Goal: Use online tool/utility: Utilize a website feature to perform a specific function

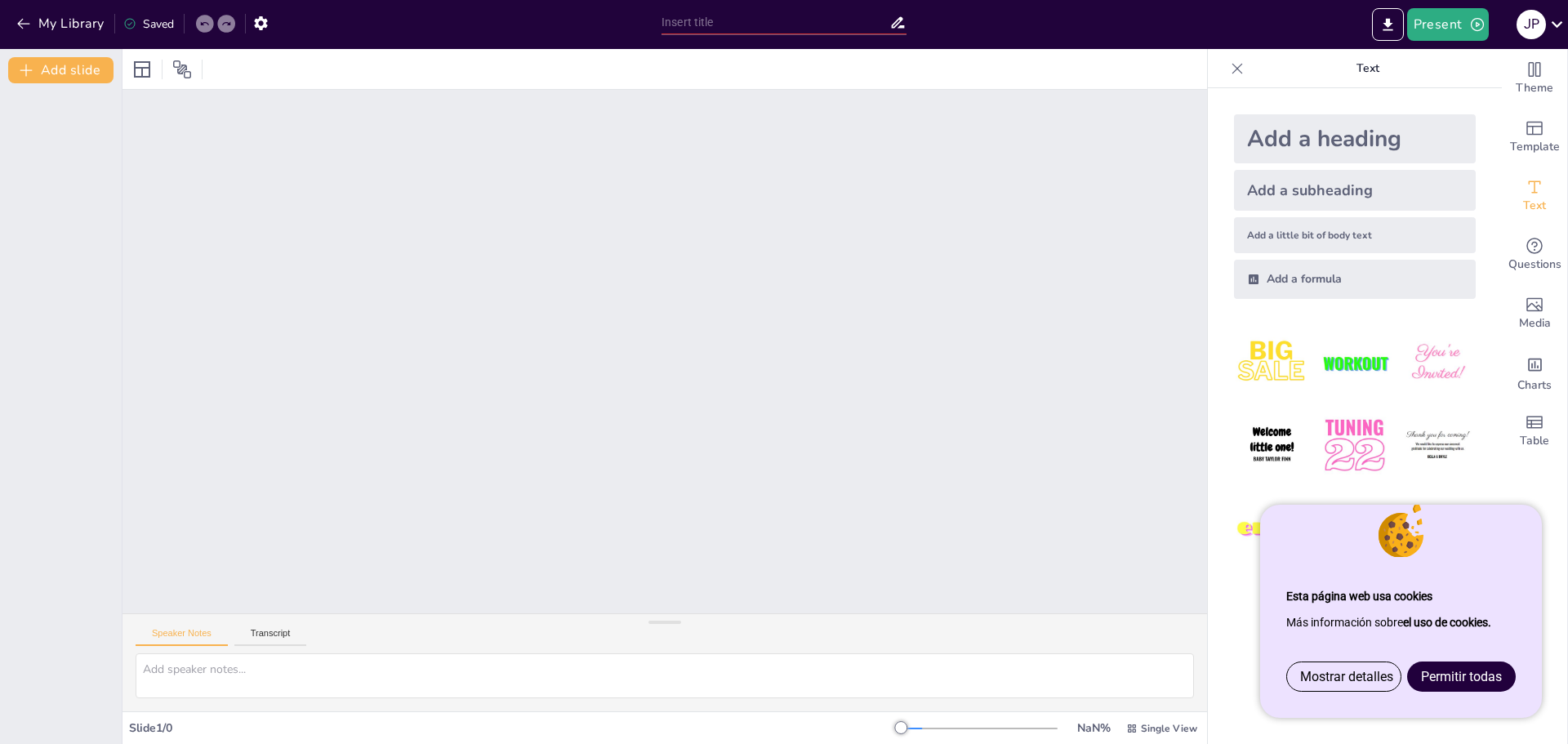
click at [1438, 676] on span "Permitir todas" at bounding box center [1461, 677] width 81 height 16
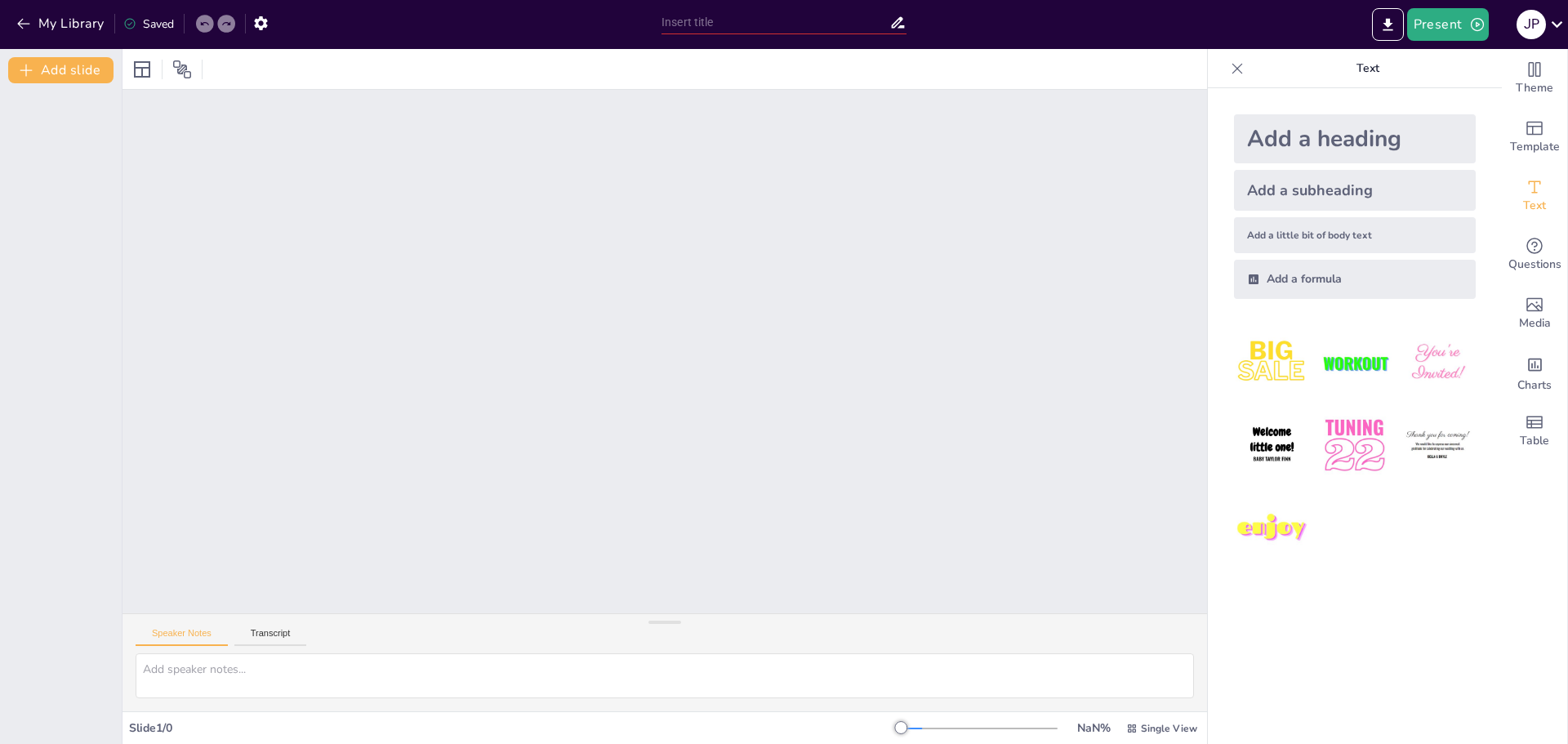
click at [761, 23] on input "text" at bounding box center [774, 22] width 228 height 24
type input "test"
click at [1324, 610] on div "Add a heading Add a subheading Add a little bit of body text Add a formula" at bounding box center [1354, 416] width 294 height 656
click at [1068, 390] on div at bounding box center [665, 352] width 1085 height 523
click at [1398, 24] on button "Export to PowerPoint" at bounding box center [1387, 24] width 32 height 32
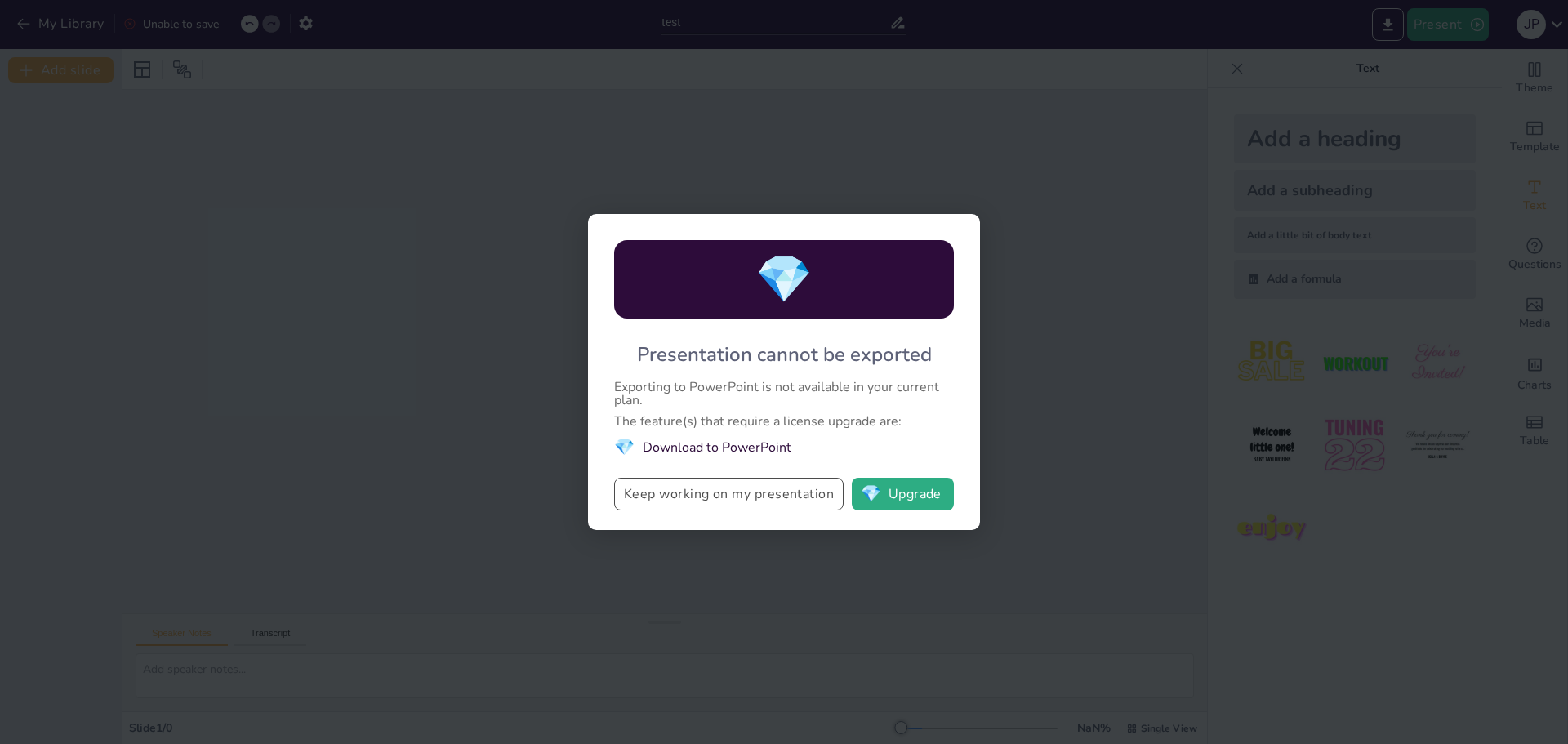
click at [766, 500] on button "Keep working on my presentation" at bounding box center [728, 494] width 229 height 32
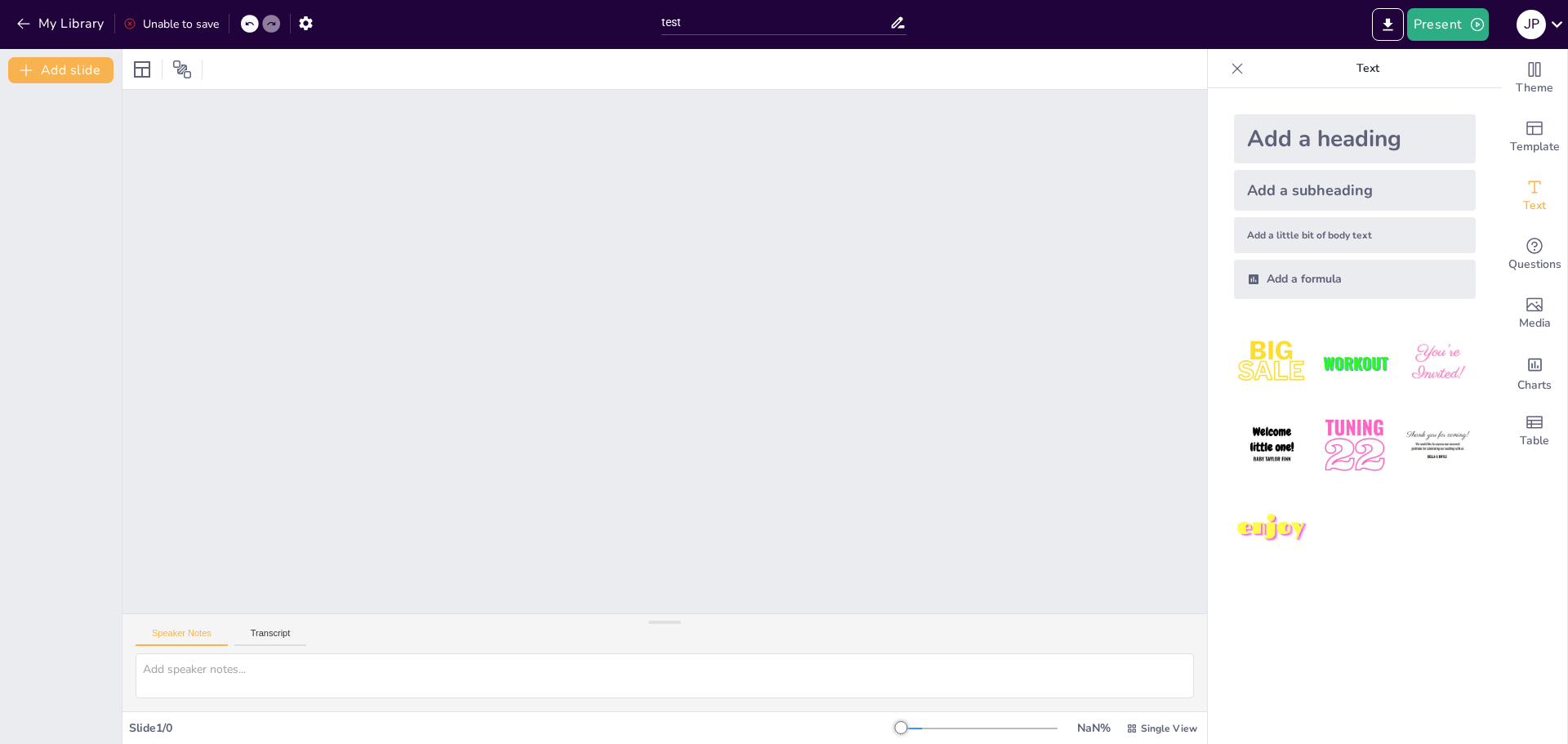
click at [1265, 345] on img at bounding box center [1271, 363] width 76 height 76
click at [606, 437] on div at bounding box center [665, 352] width 1085 height 523
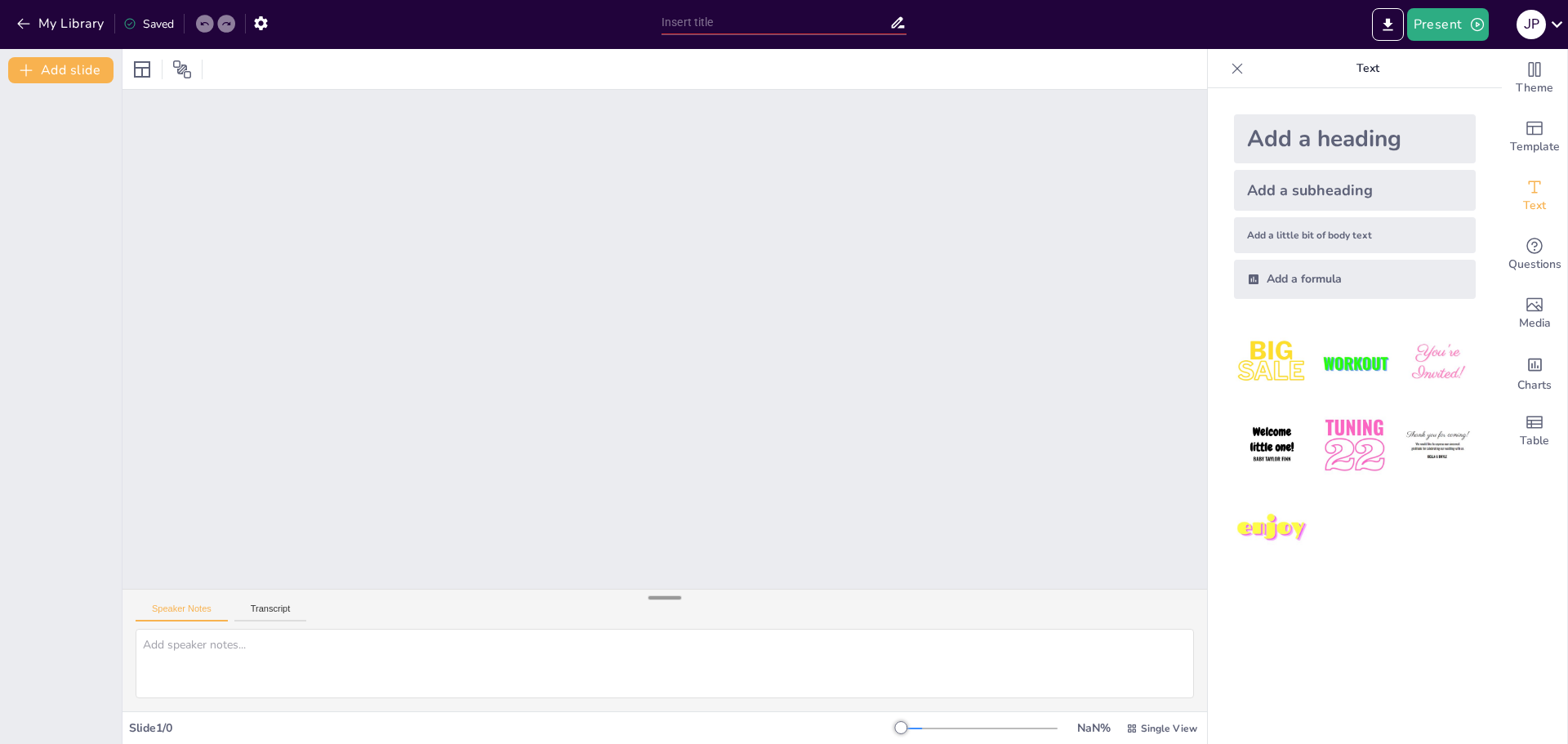
drag, startPoint x: 664, startPoint y: 623, endPoint x: 658, endPoint y: 601, distance: 22.8
click at [658, 600] on div at bounding box center [664, 597] width 32 height 17
click at [1555, 19] on icon at bounding box center [1557, 24] width 22 height 22
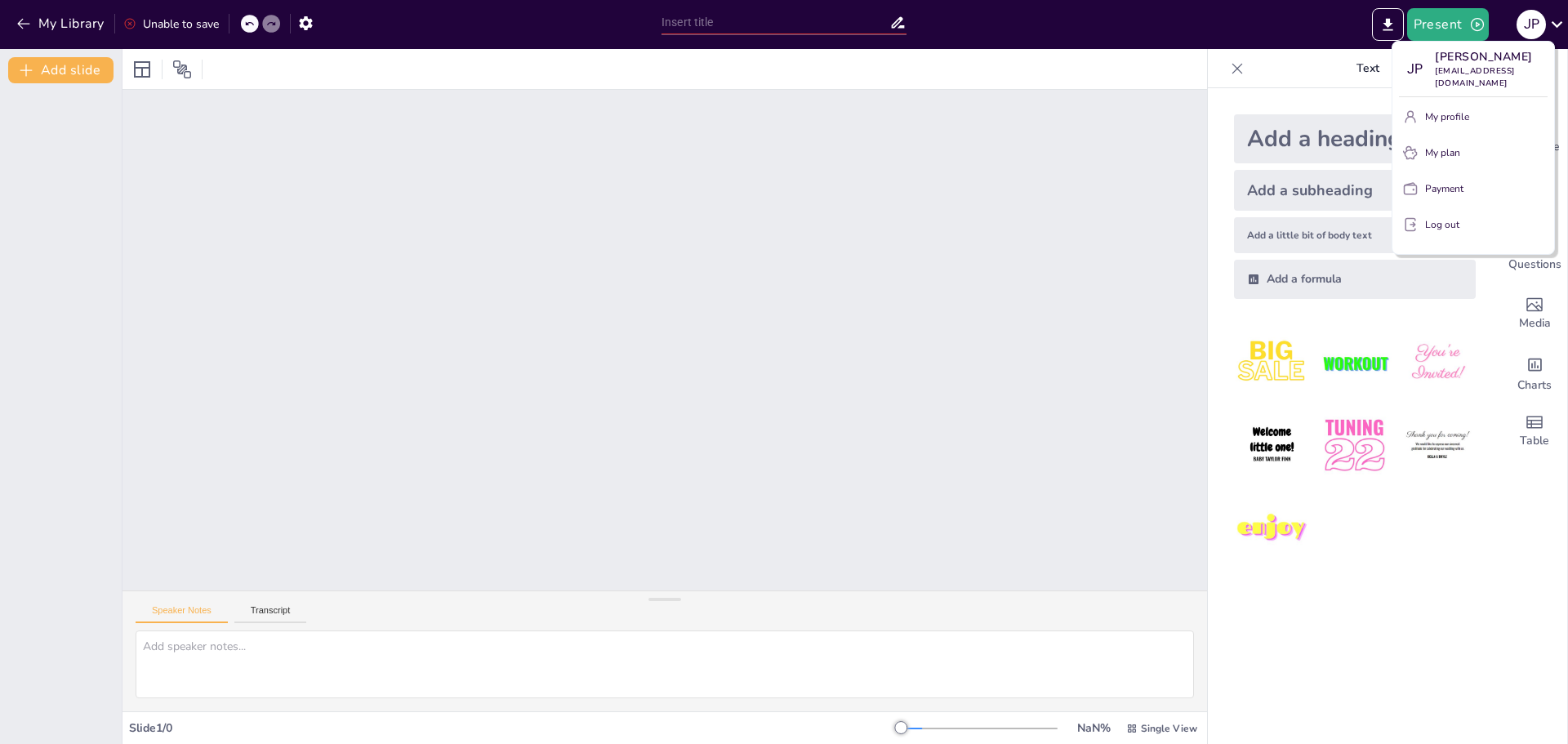
click at [1476, 104] on button "My profile" at bounding box center [1473, 117] width 148 height 26
